Goal: Task Accomplishment & Management: Use online tool/utility

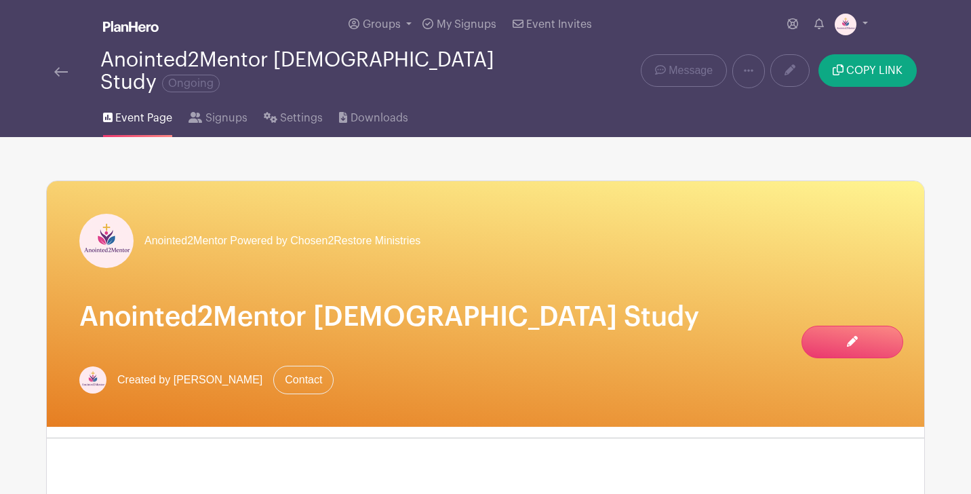
scroll to position [113, 0]
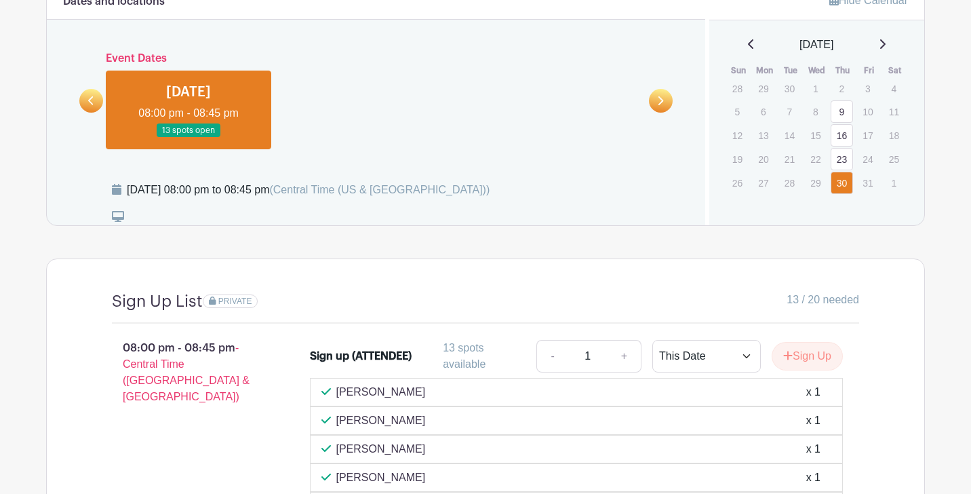
scroll to position [930, 0]
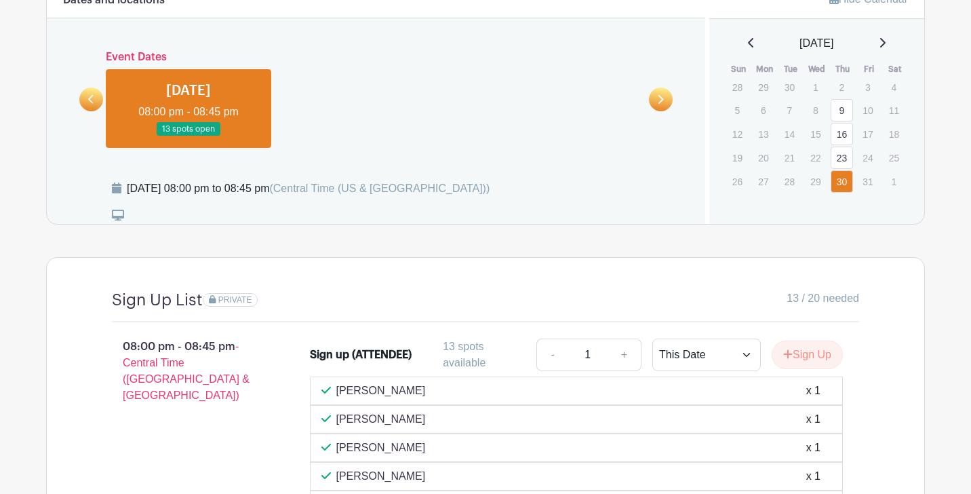
click at [94, 90] on link at bounding box center [91, 100] width 24 height 24
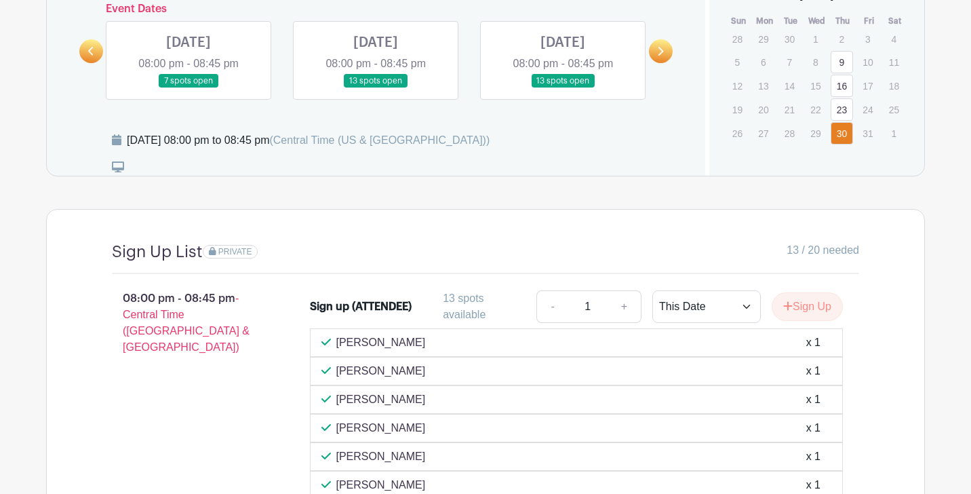
scroll to position [946, 0]
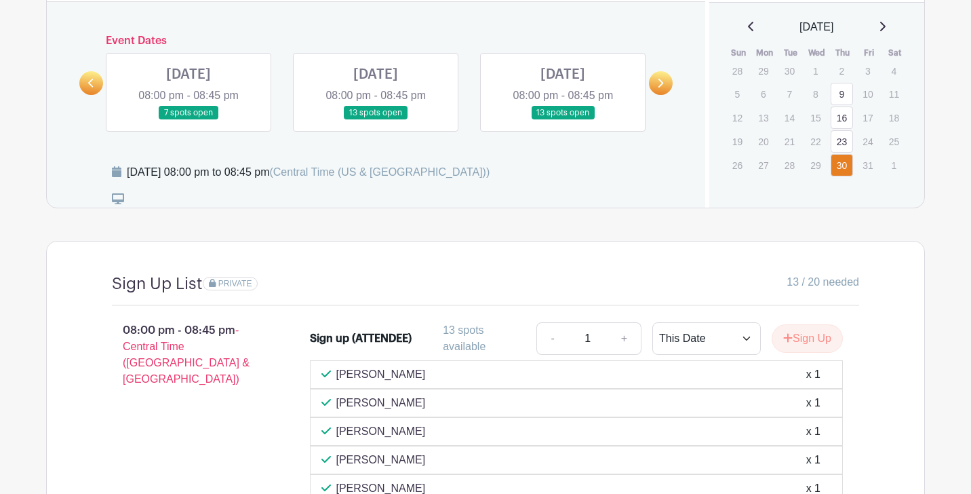
click at [376, 120] on link at bounding box center [376, 120] width 0 height 0
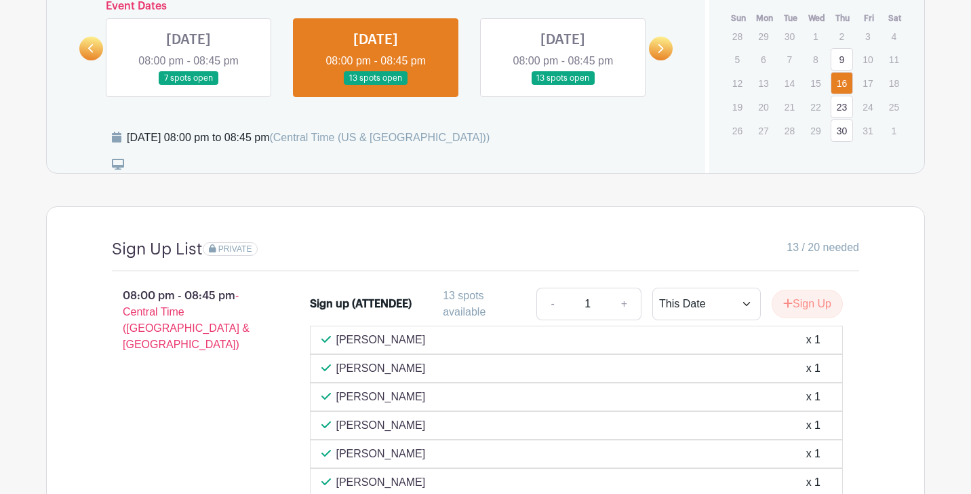
scroll to position [964, 0]
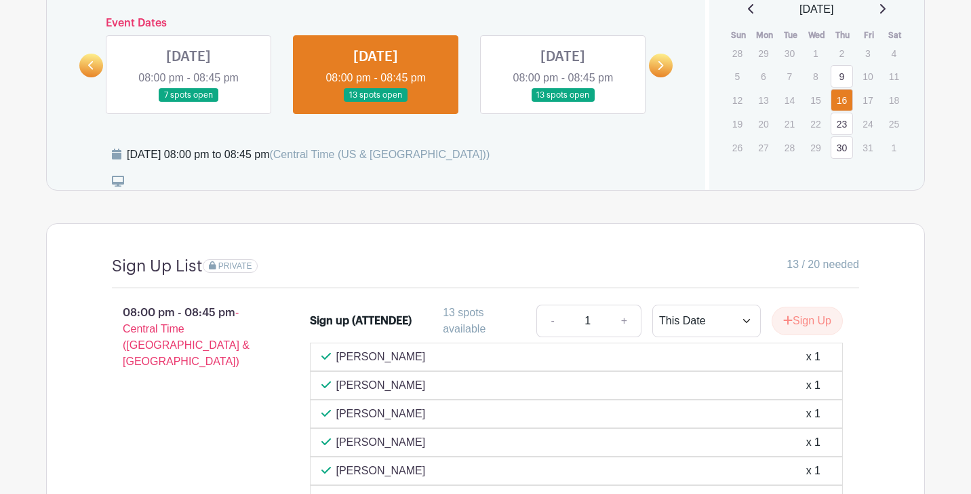
click at [189, 102] on link at bounding box center [189, 102] width 0 height 0
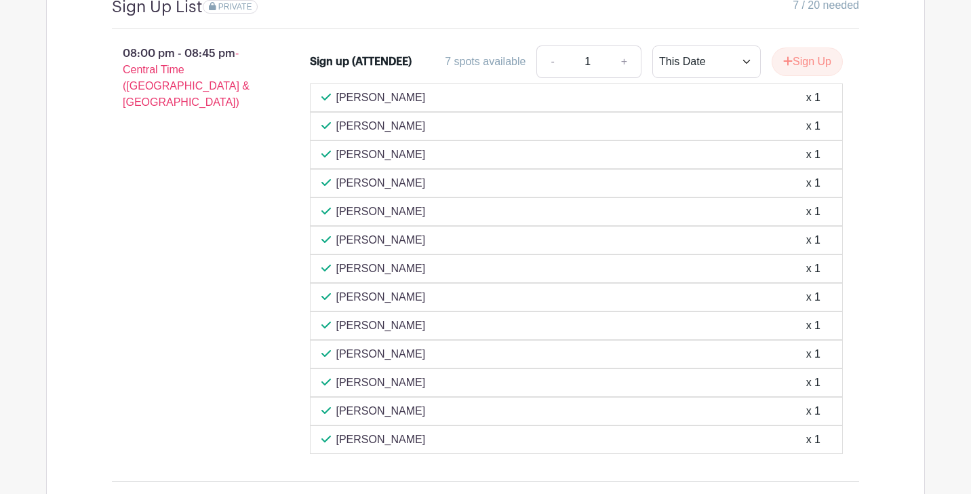
scroll to position [1225, 0]
